Goal: Find specific page/section: Find specific page/section

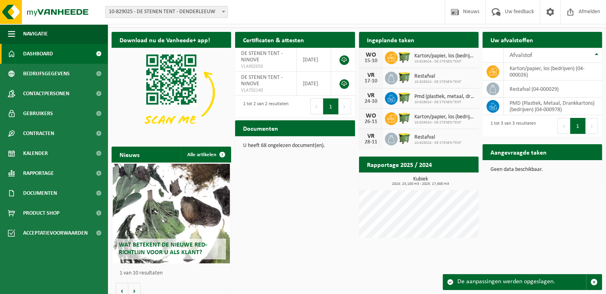
scroll to position [25, 0]
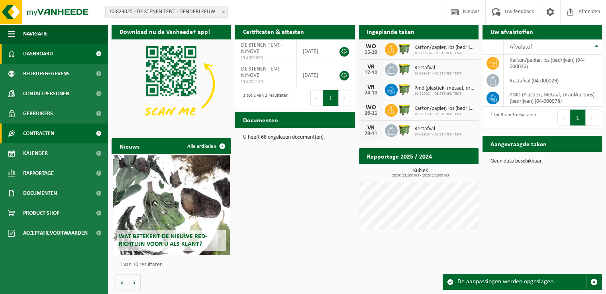
click at [48, 131] on span "Contracten" at bounding box center [38, 134] width 31 height 20
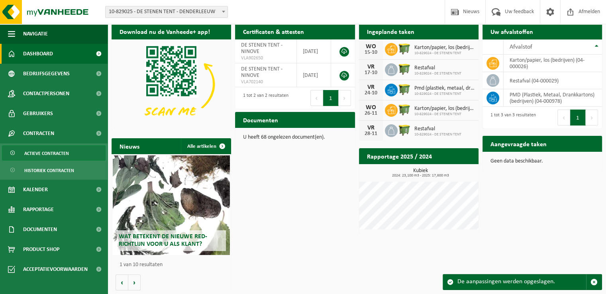
click at [50, 153] on span "Actieve contracten" at bounding box center [46, 153] width 45 height 15
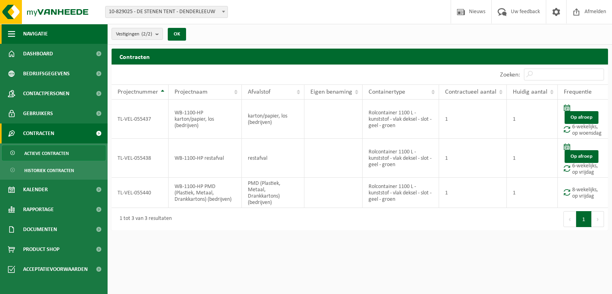
click at [53, 33] on button "Navigatie" at bounding box center [54, 34] width 108 height 20
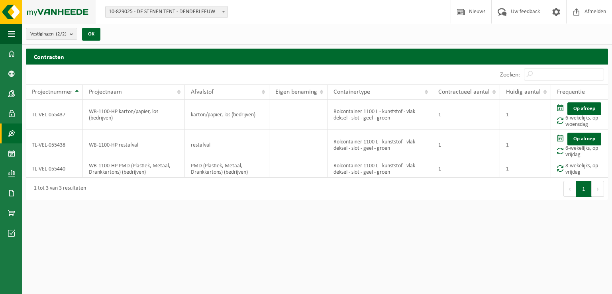
click at [17, 12] on img at bounding box center [48, 12] width 96 height 24
